Goal: Information Seeking & Learning: Check status

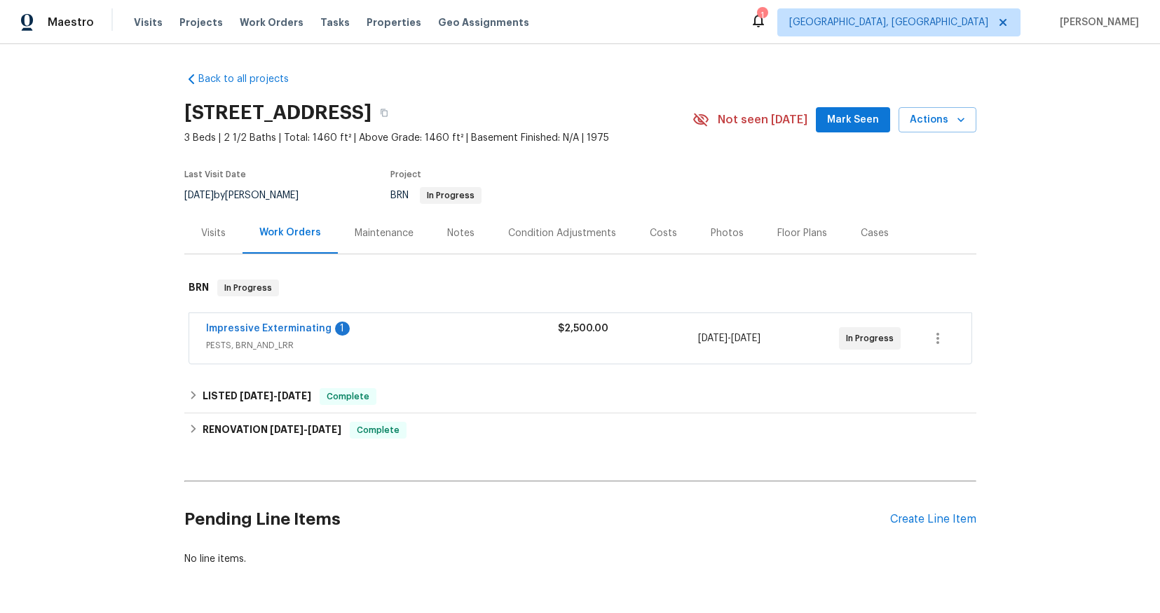
scroll to position [59, 0]
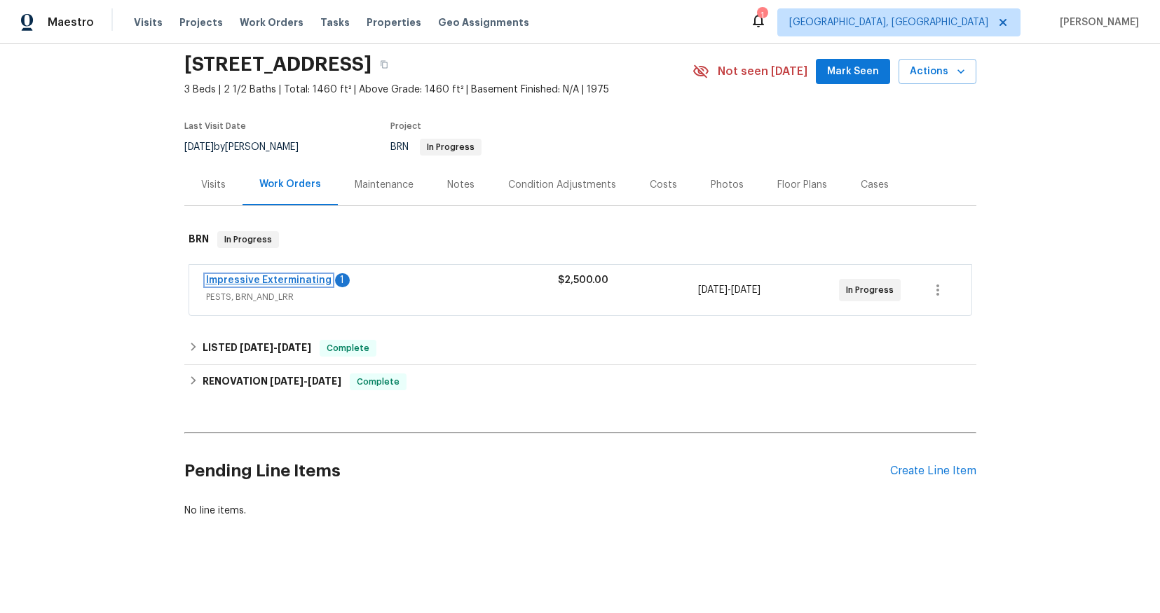
click at [271, 275] on link "Impressive Exterminating" at bounding box center [268, 280] width 125 height 10
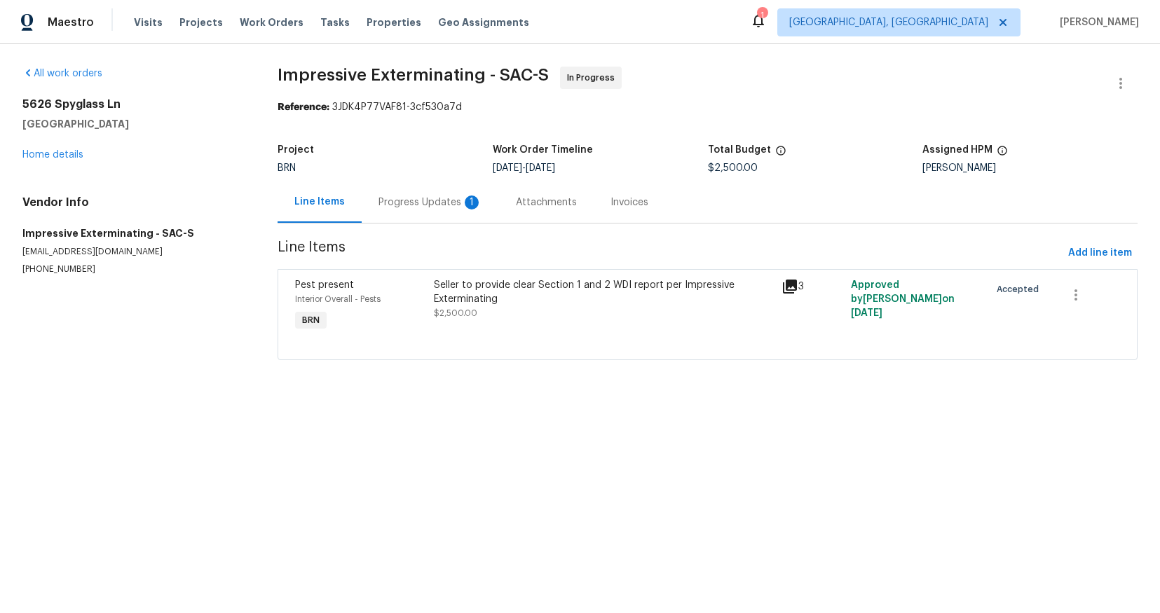
drag, startPoint x: 432, startPoint y: 200, endPoint x: 444, endPoint y: 210, distance: 15.9
click at [432, 199] on div "Progress Updates 1" at bounding box center [430, 203] width 104 height 14
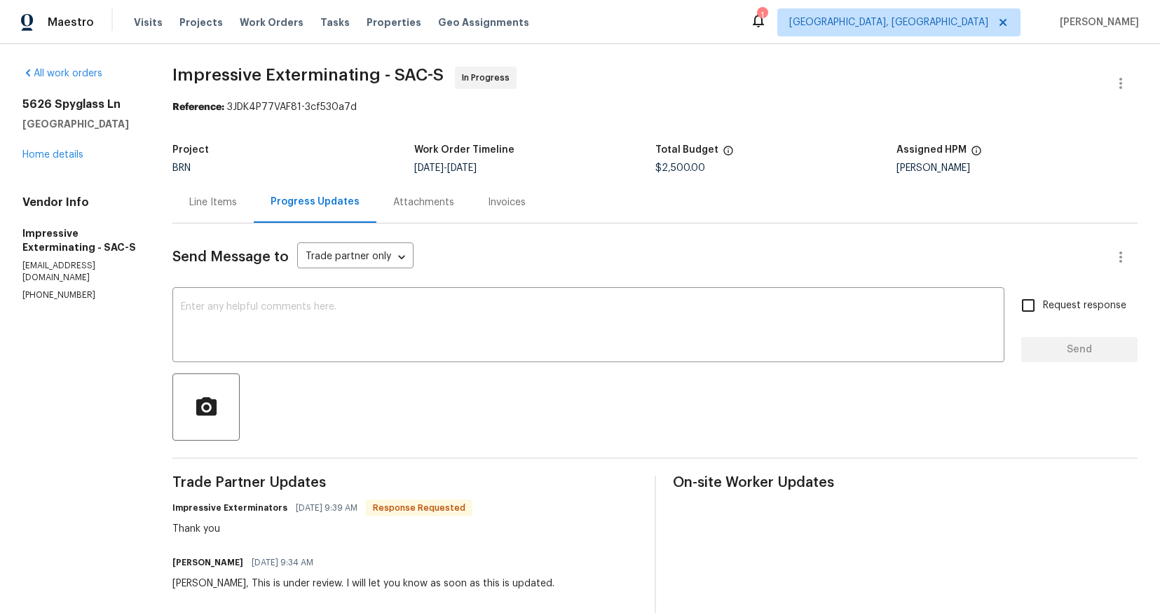
click at [422, 207] on div "Attachments" at bounding box center [423, 203] width 61 height 14
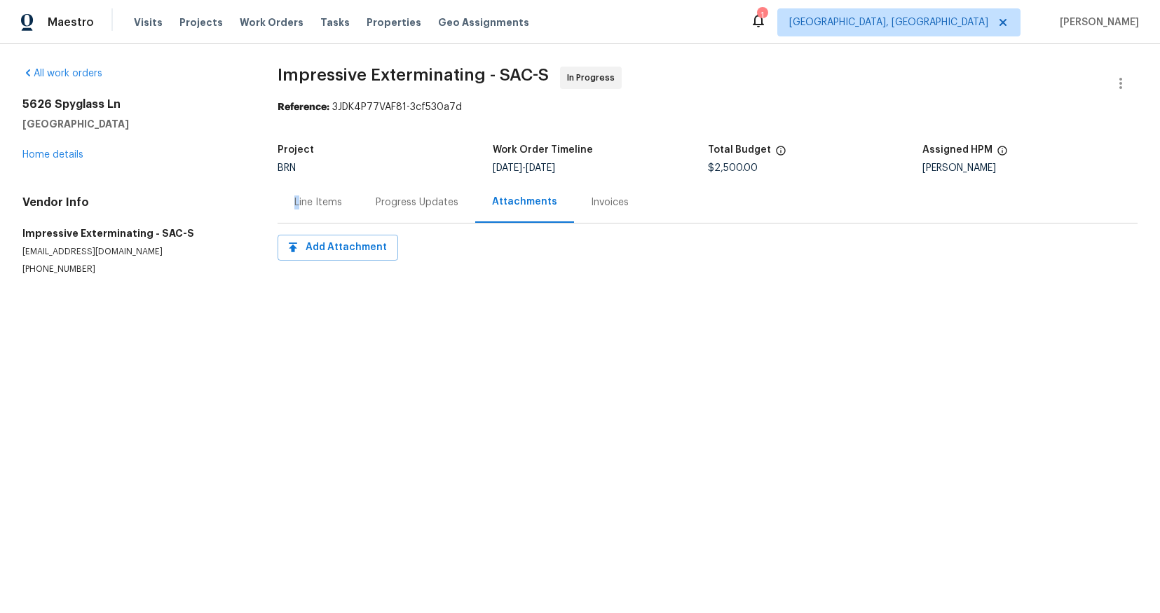
click at [296, 198] on div "Line Items" at bounding box center [318, 203] width 48 height 14
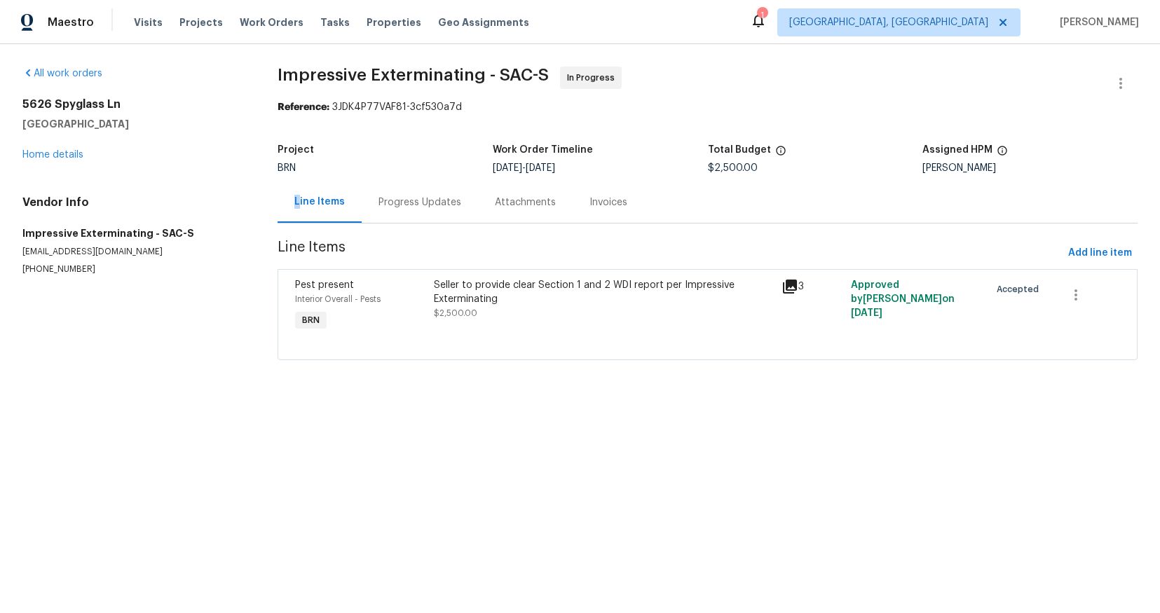
click at [783, 285] on icon at bounding box center [790, 287] width 14 height 14
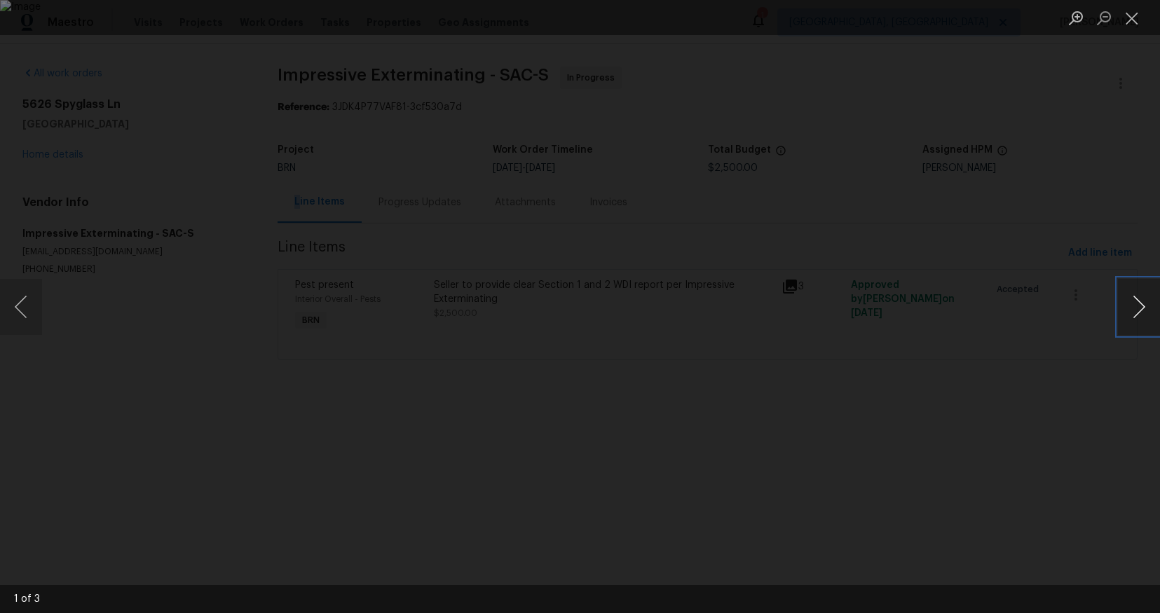
click at [1131, 313] on button "Next image" at bounding box center [1139, 307] width 42 height 56
click at [1138, 22] on button "Close lightbox" at bounding box center [1132, 18] width 28 height 25
